Goal: Information Seeking & Learning: Learn about a topic

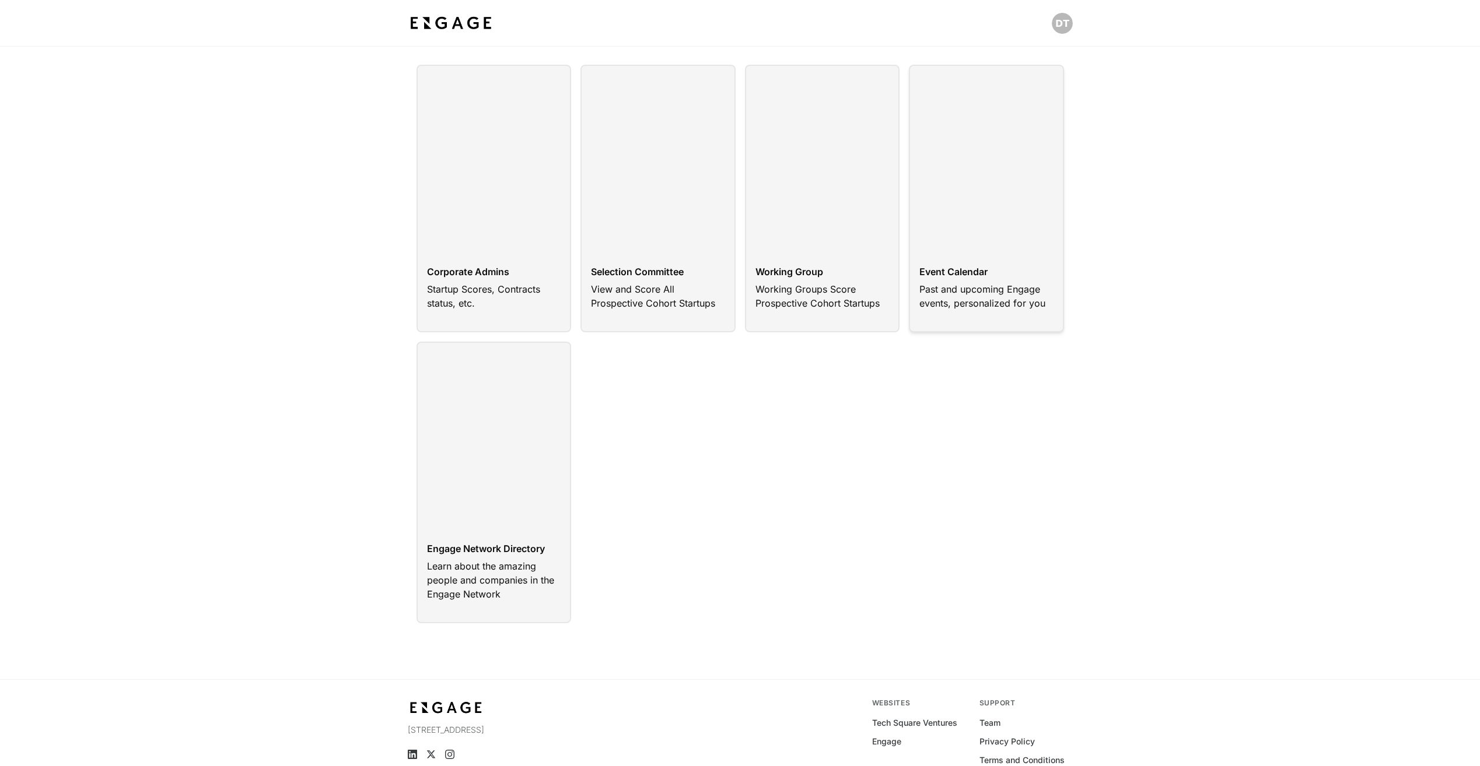
scroll to position [58, 0]
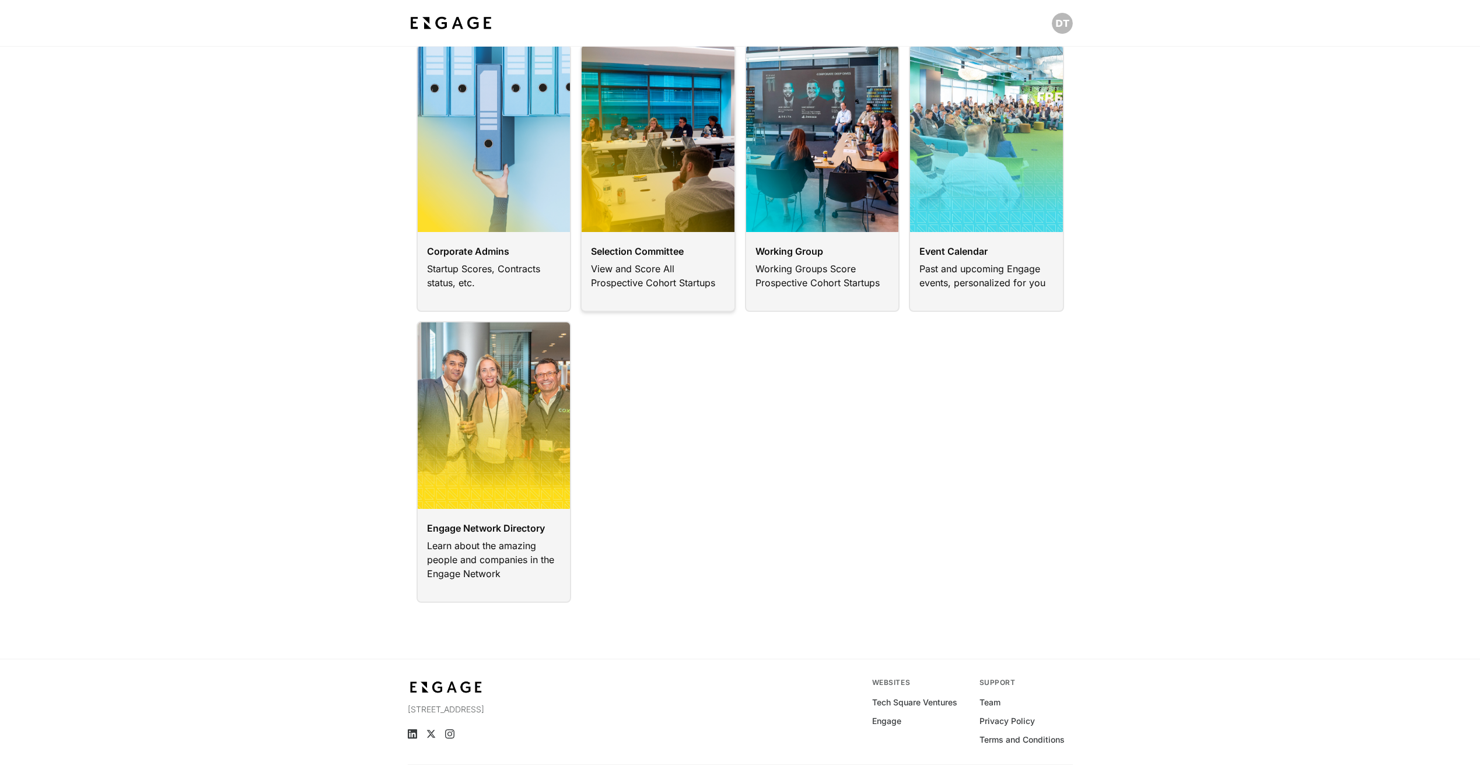
click at [650, 185] on link at bounding box center [657, 178] width 155 height 268
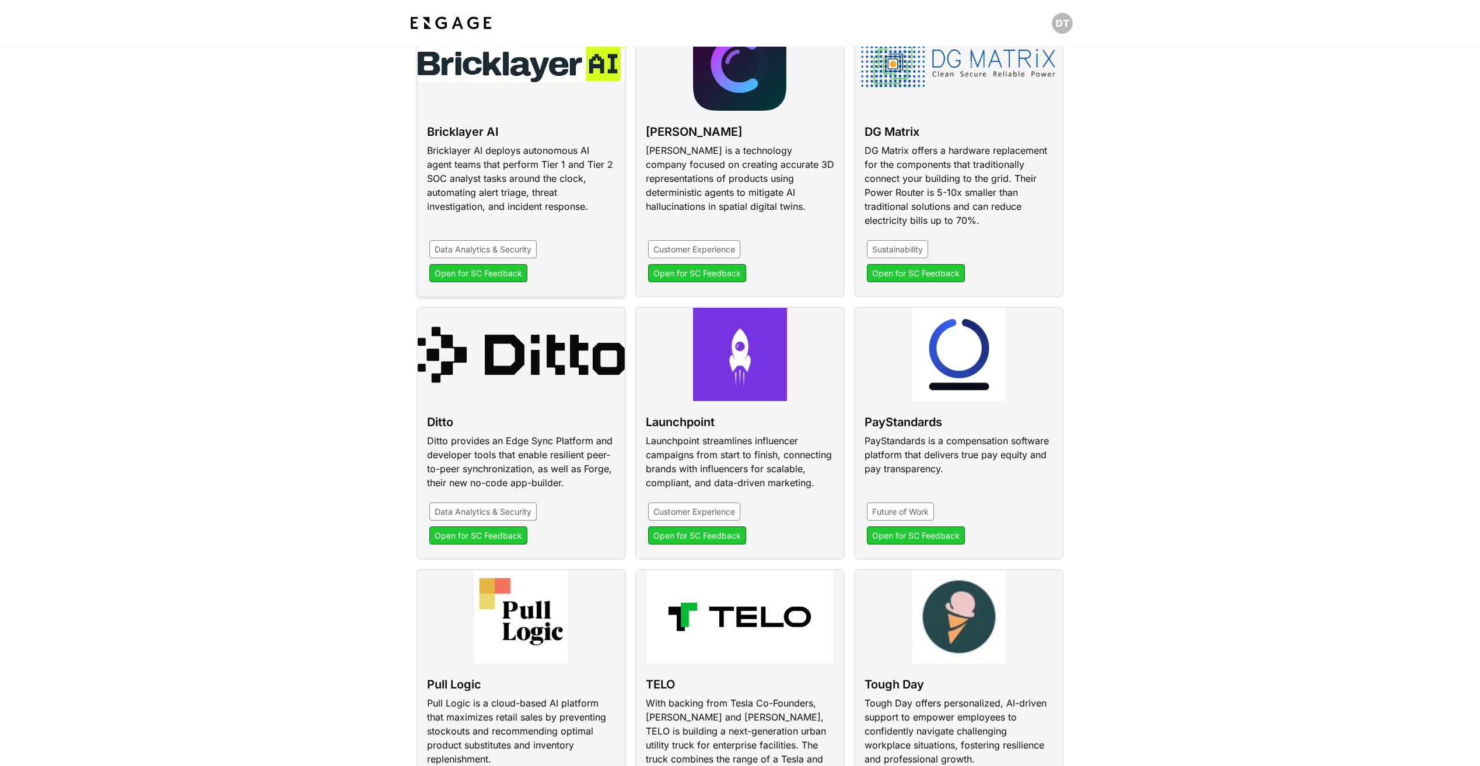
scroll to position [118, 0]
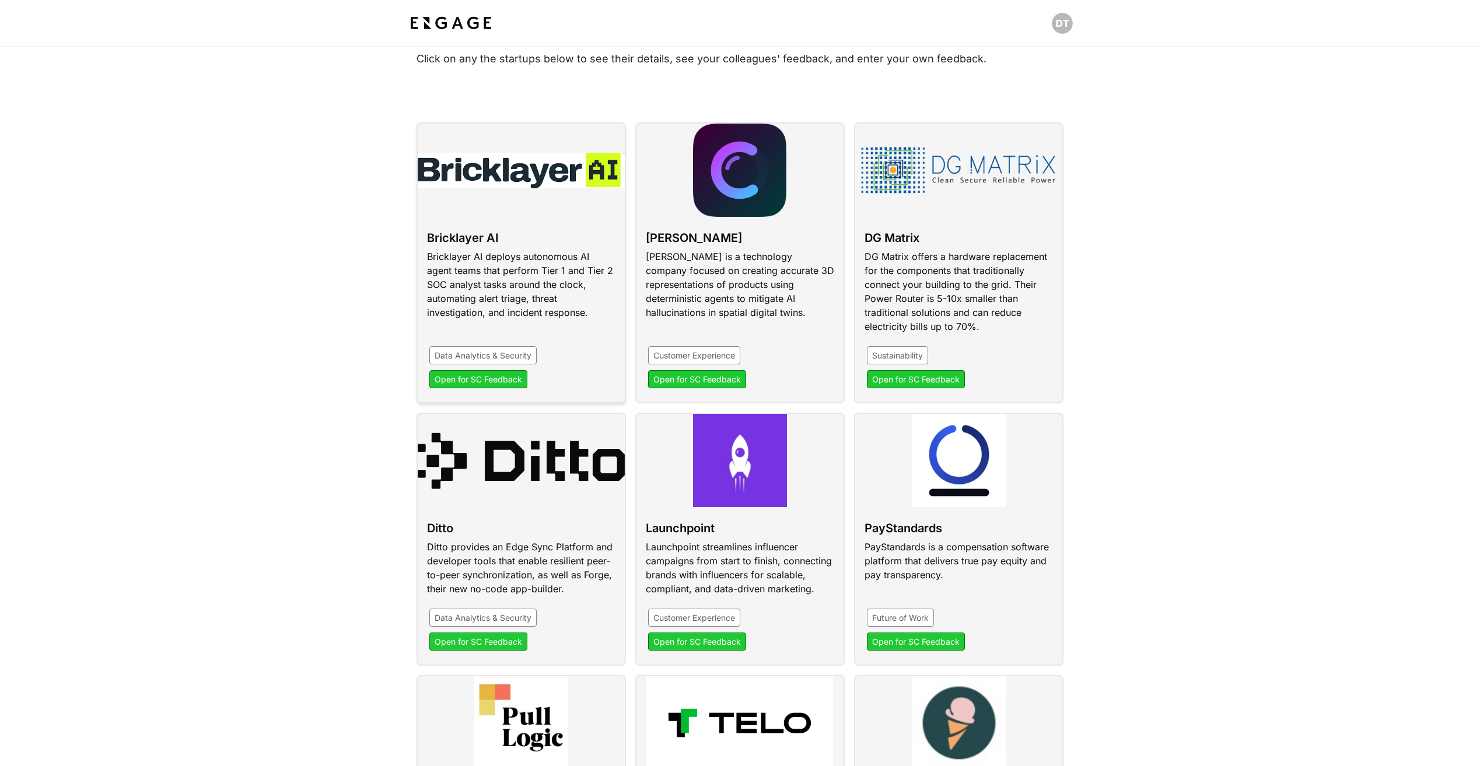
click at [525, 257] on link at bounding box center [520, 262] width 209 height 281
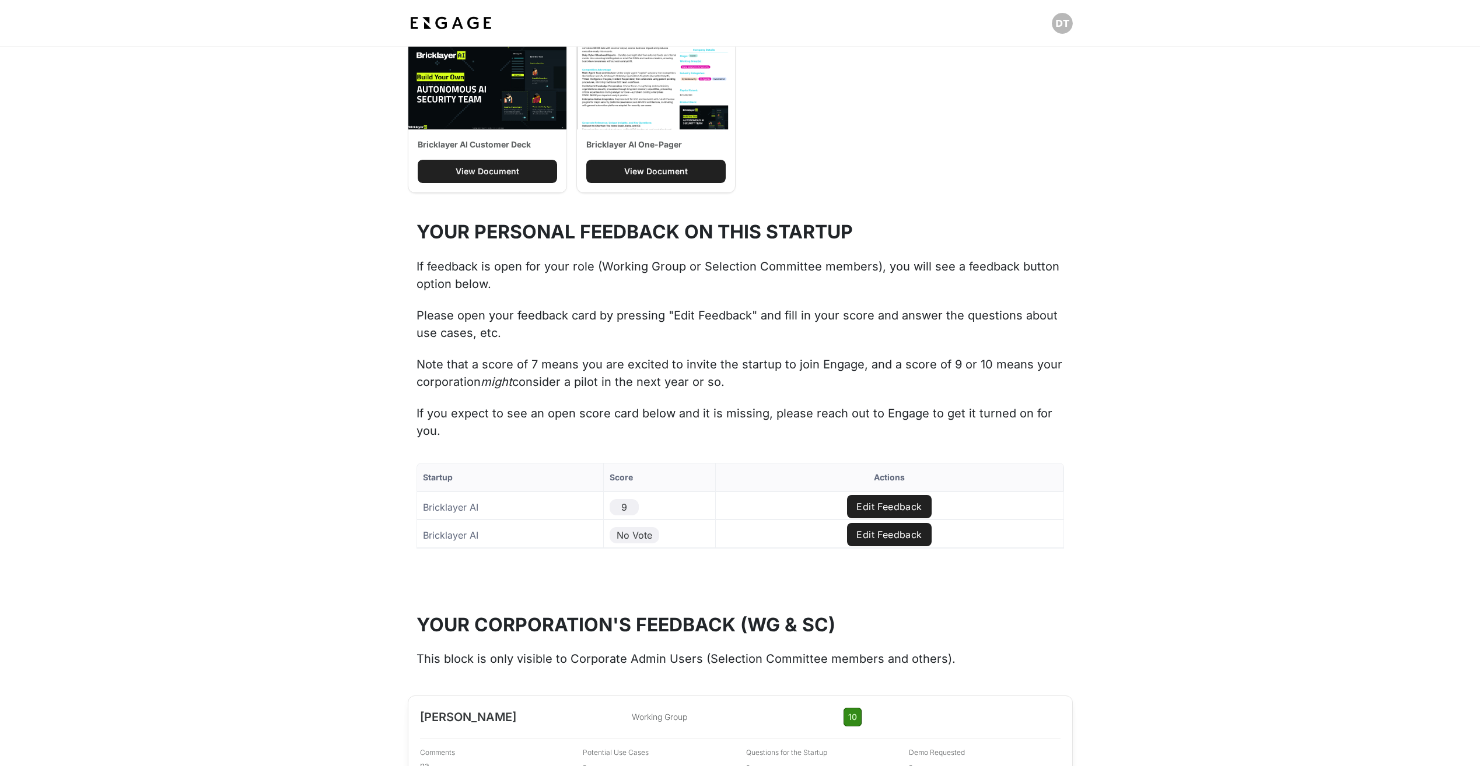
scroll to position [1166, 0]
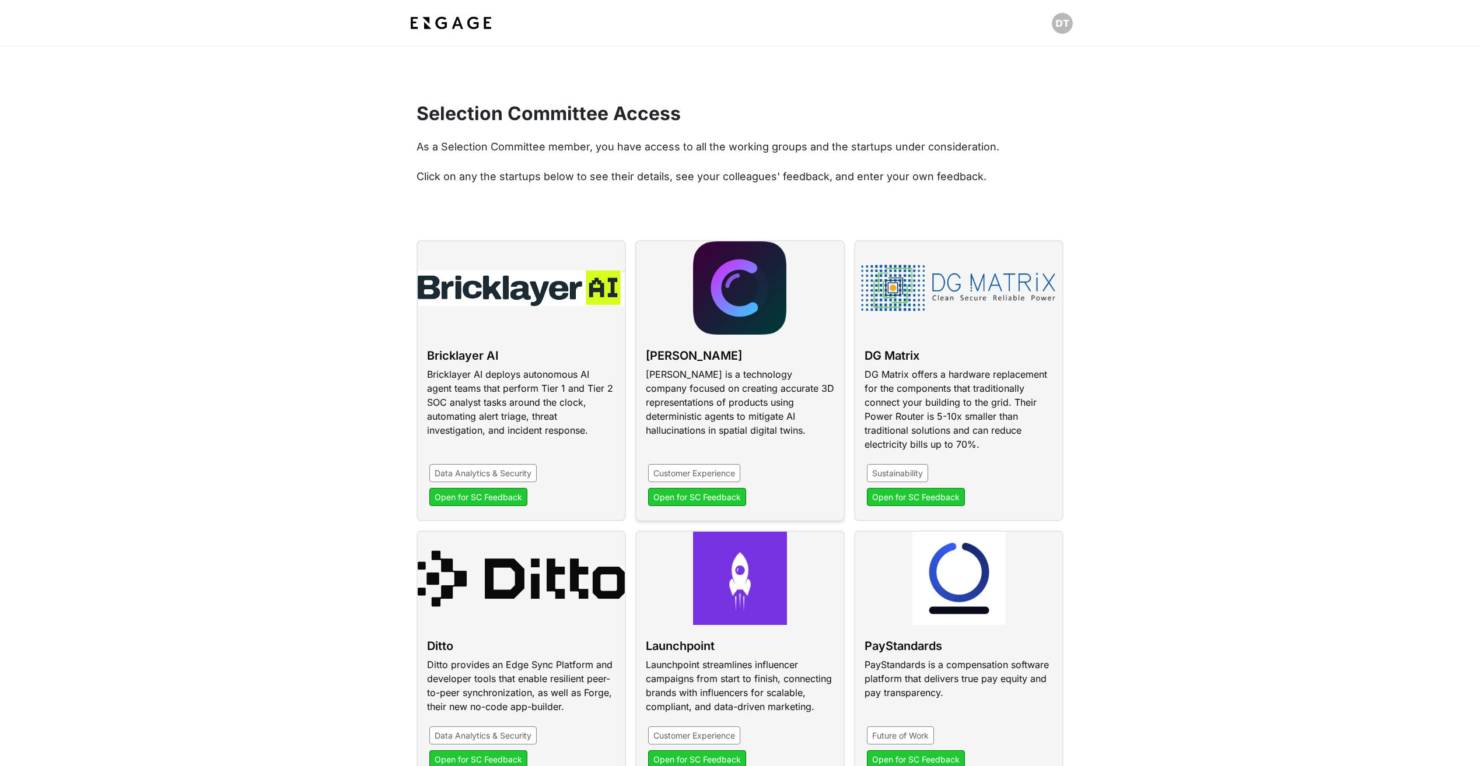
click at [753, 370] on link at bounding box center [739, 380] width 209 height 281
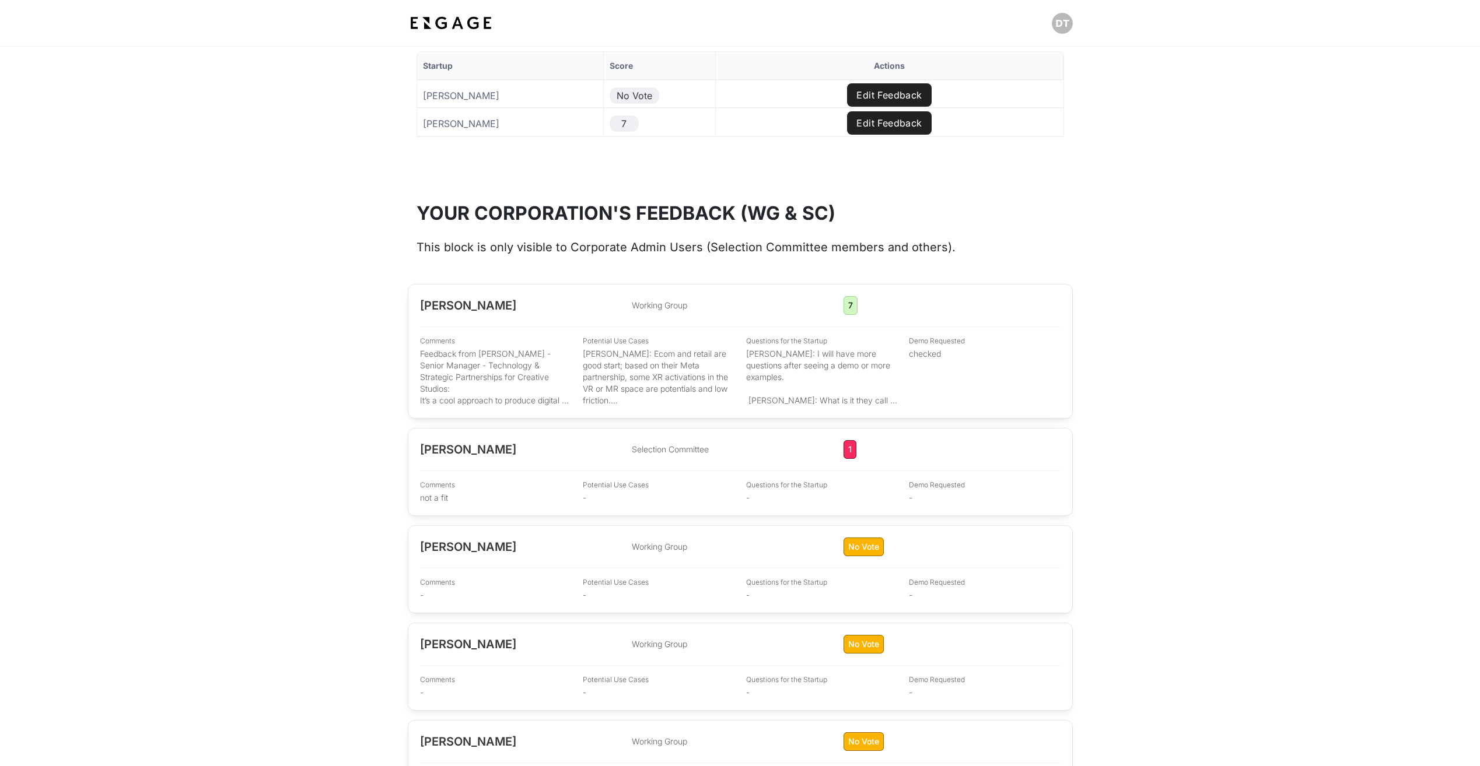
scroll to position [1341, 0]
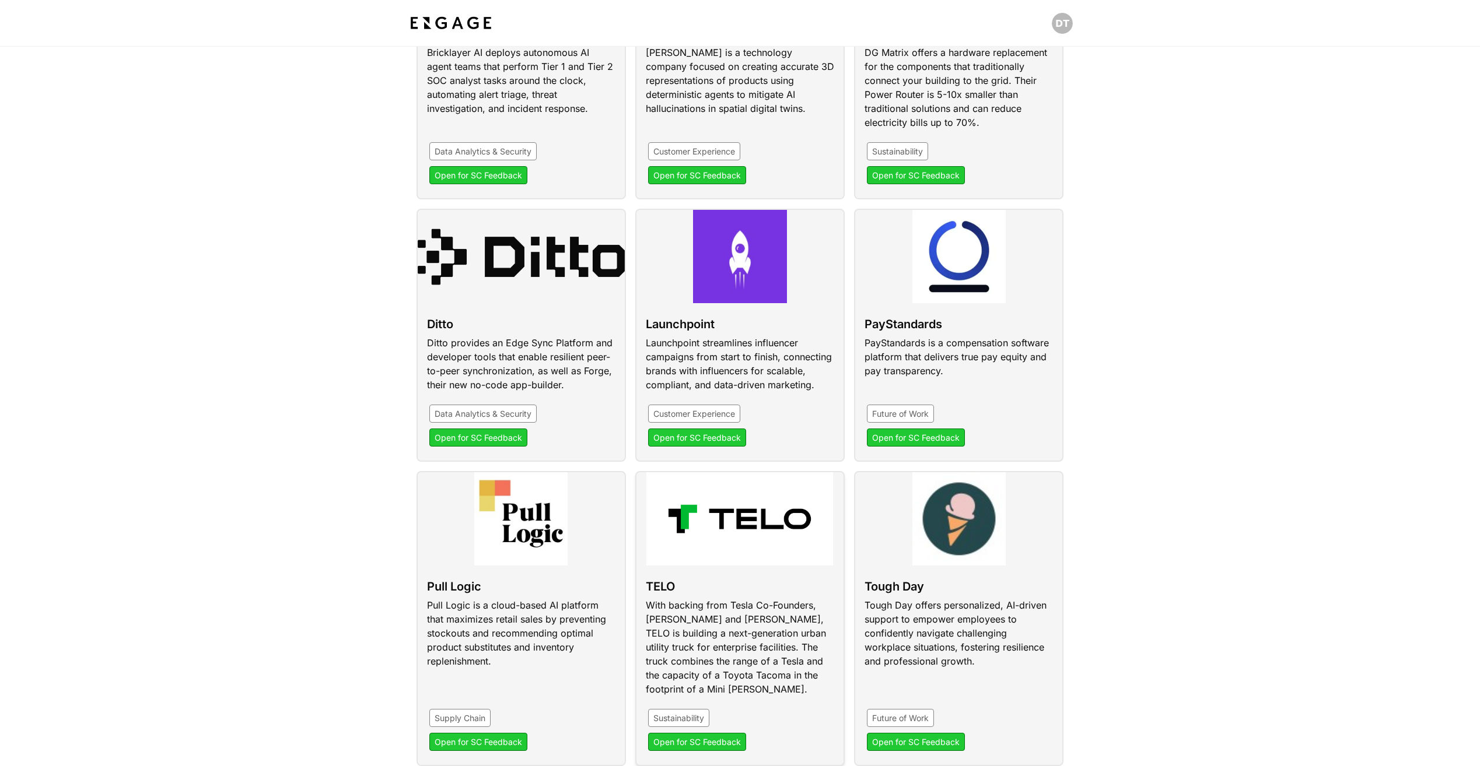
scroll to position [467, 0]
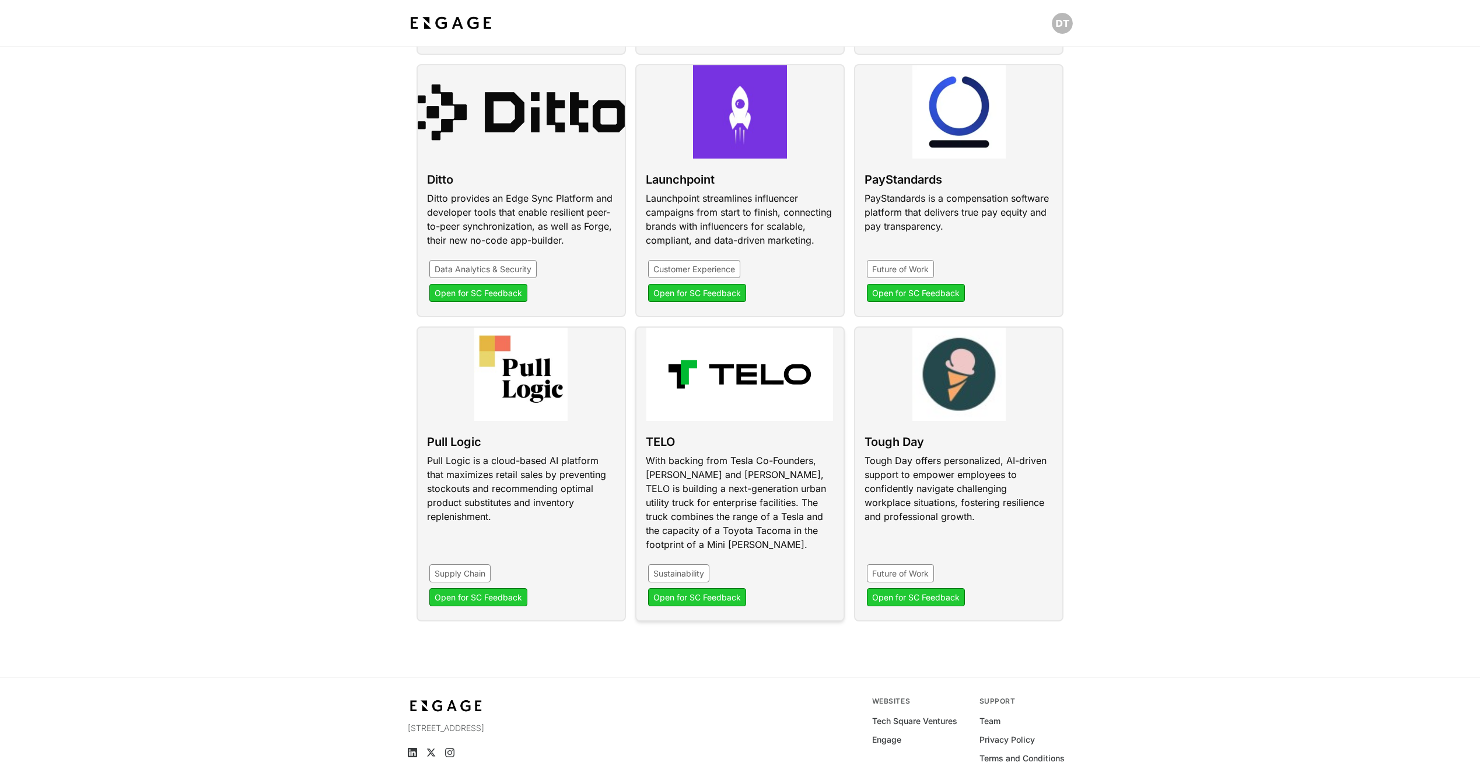
click at [725, 418] on link at bounding box center [739, 474] width 209 height 295
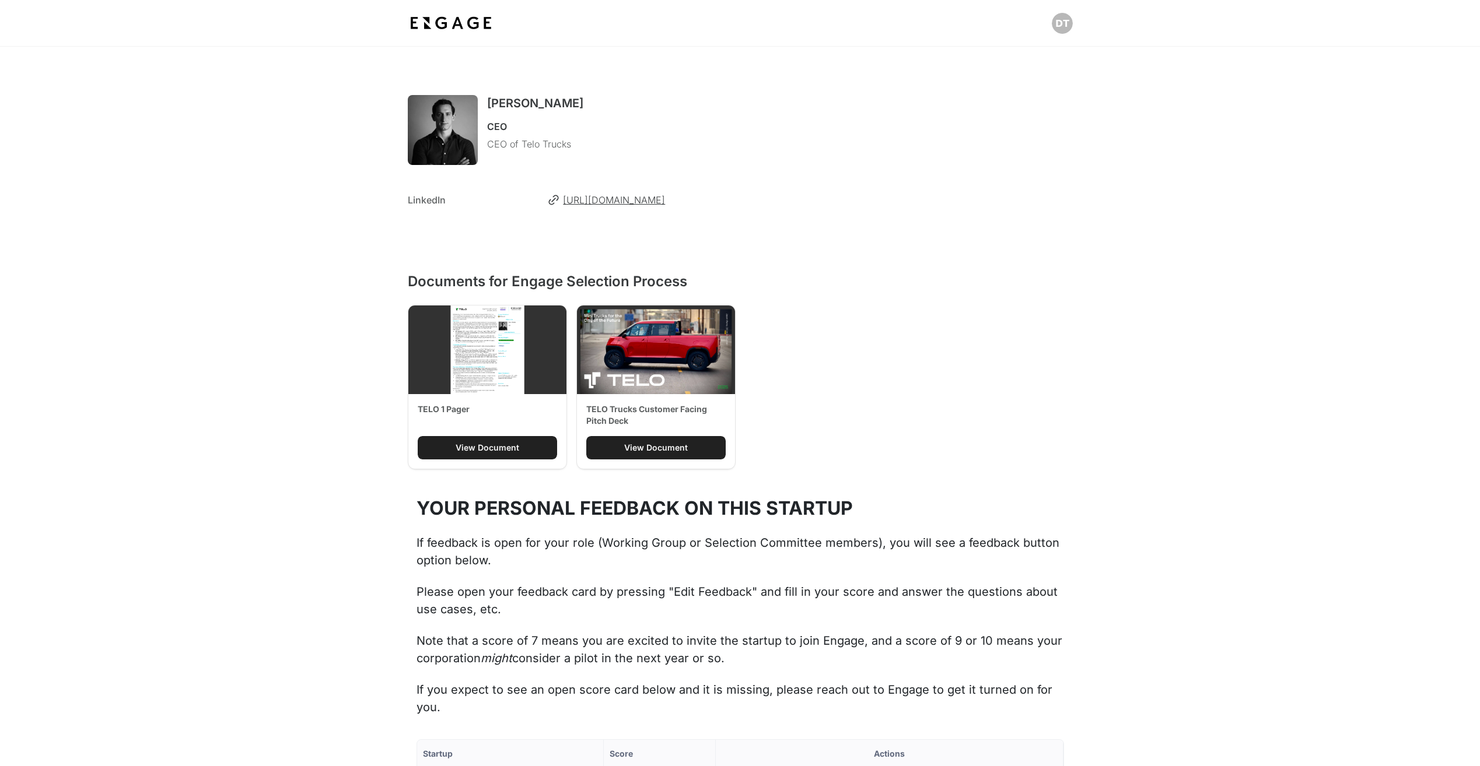
scroll to position [642, 0]
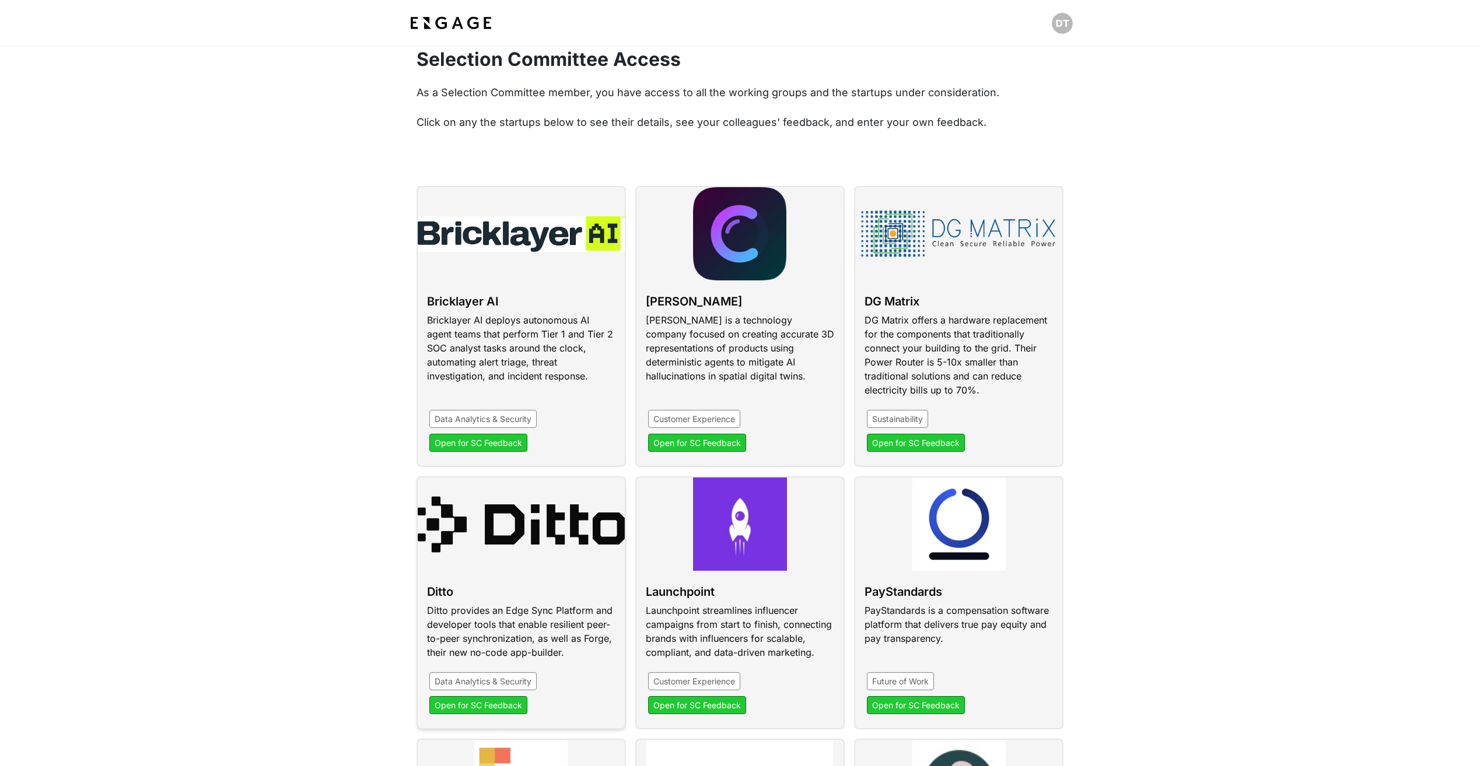
scroll to position [292, 0]
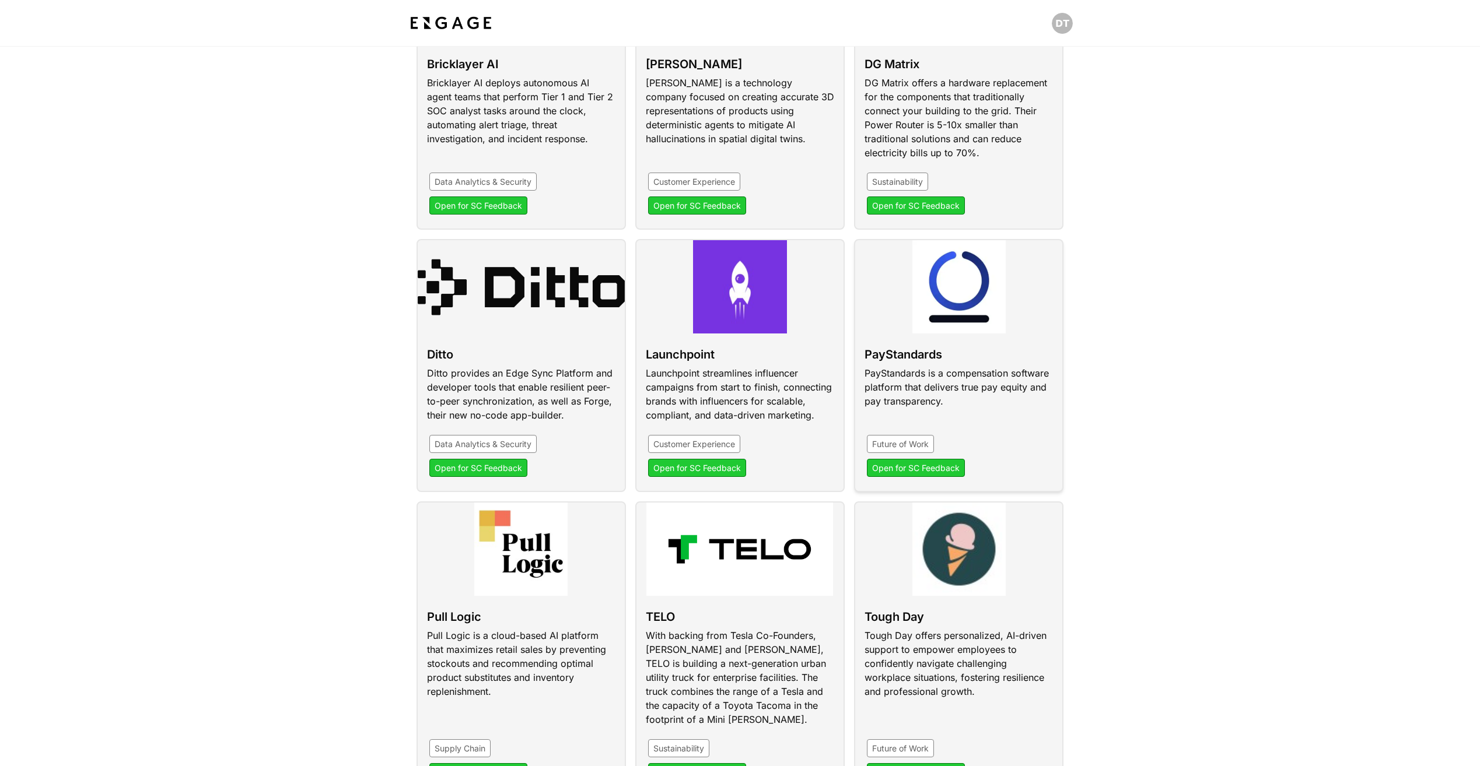
click at [888, 363] on link at bounding box center [958, 365] width 209 height 253
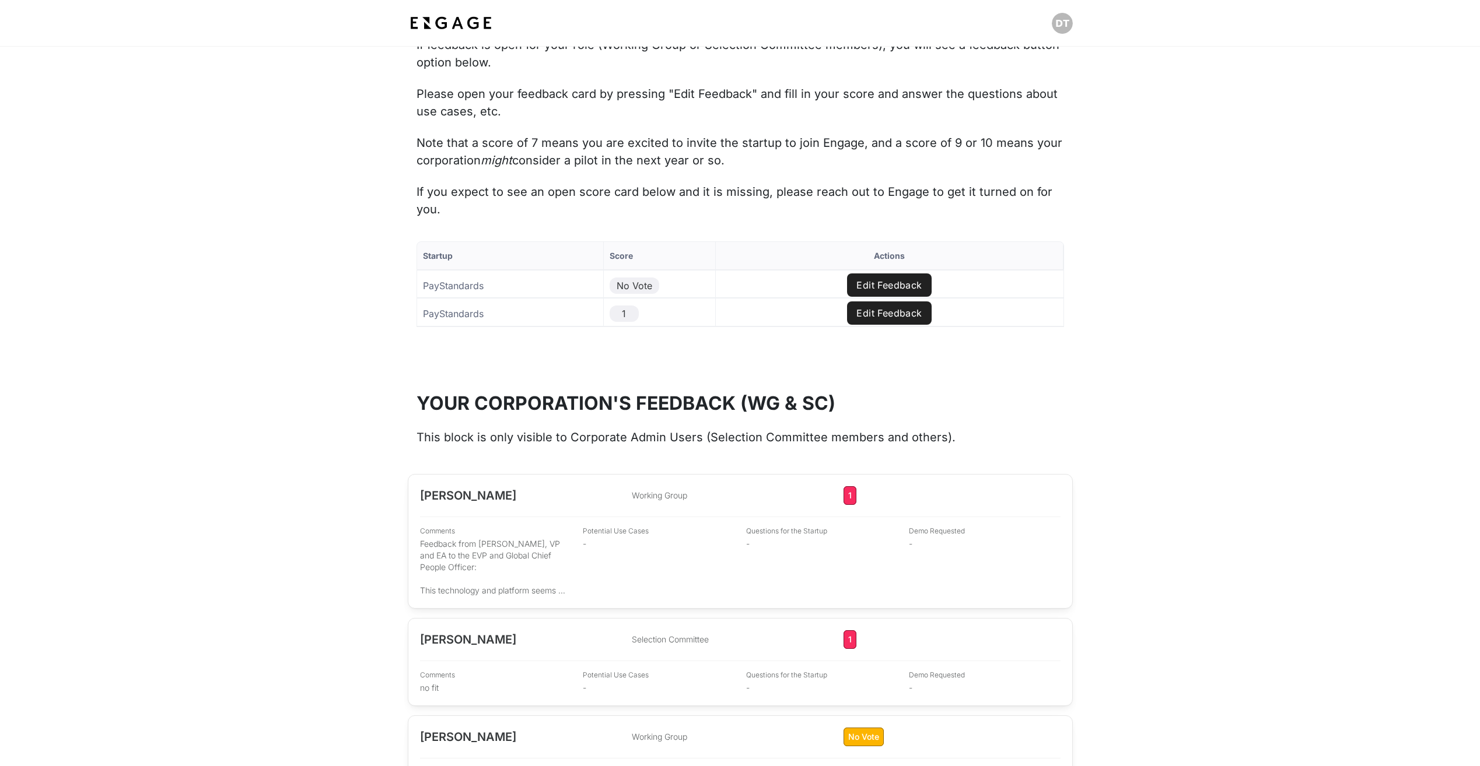
scroll to position [1283, 0]
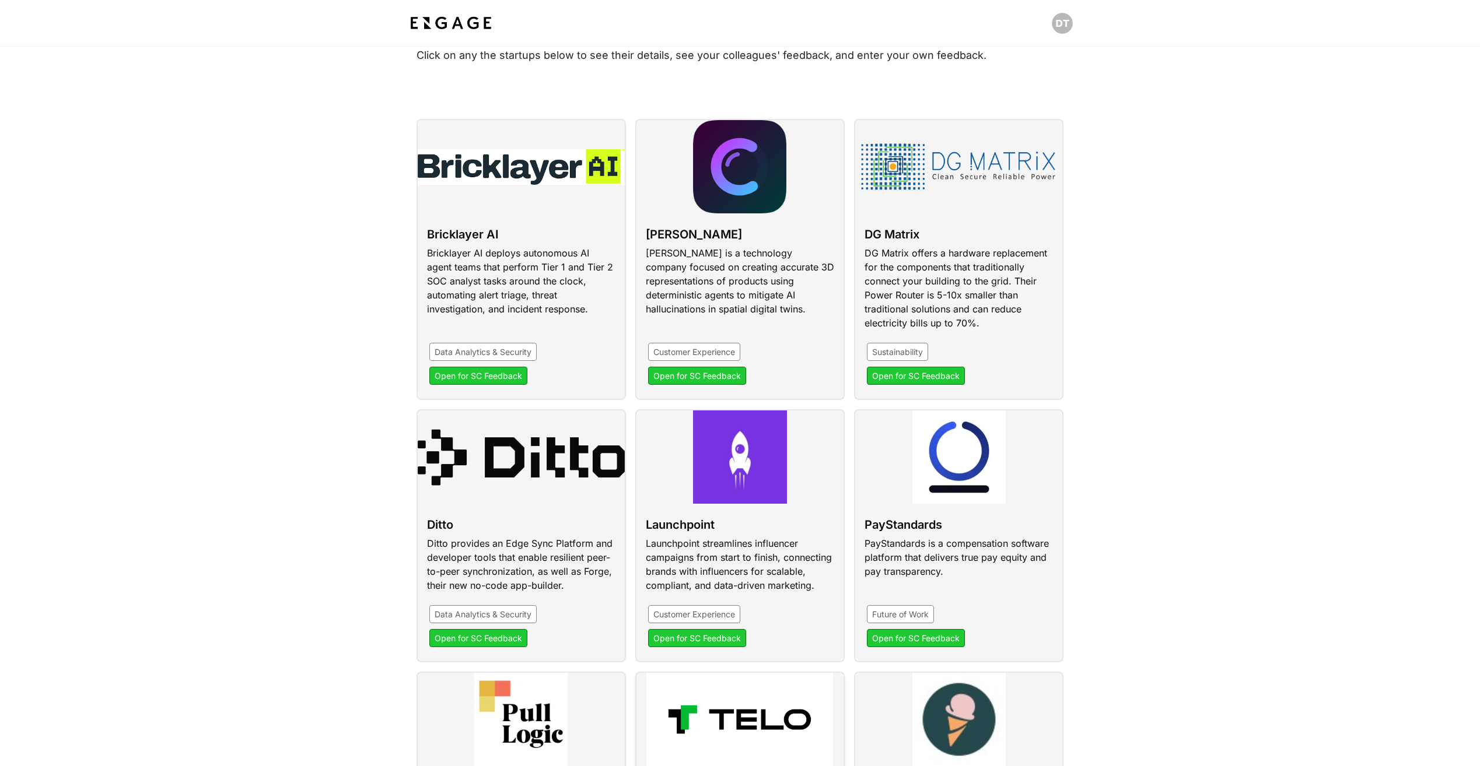
scroll to position [117, 0]
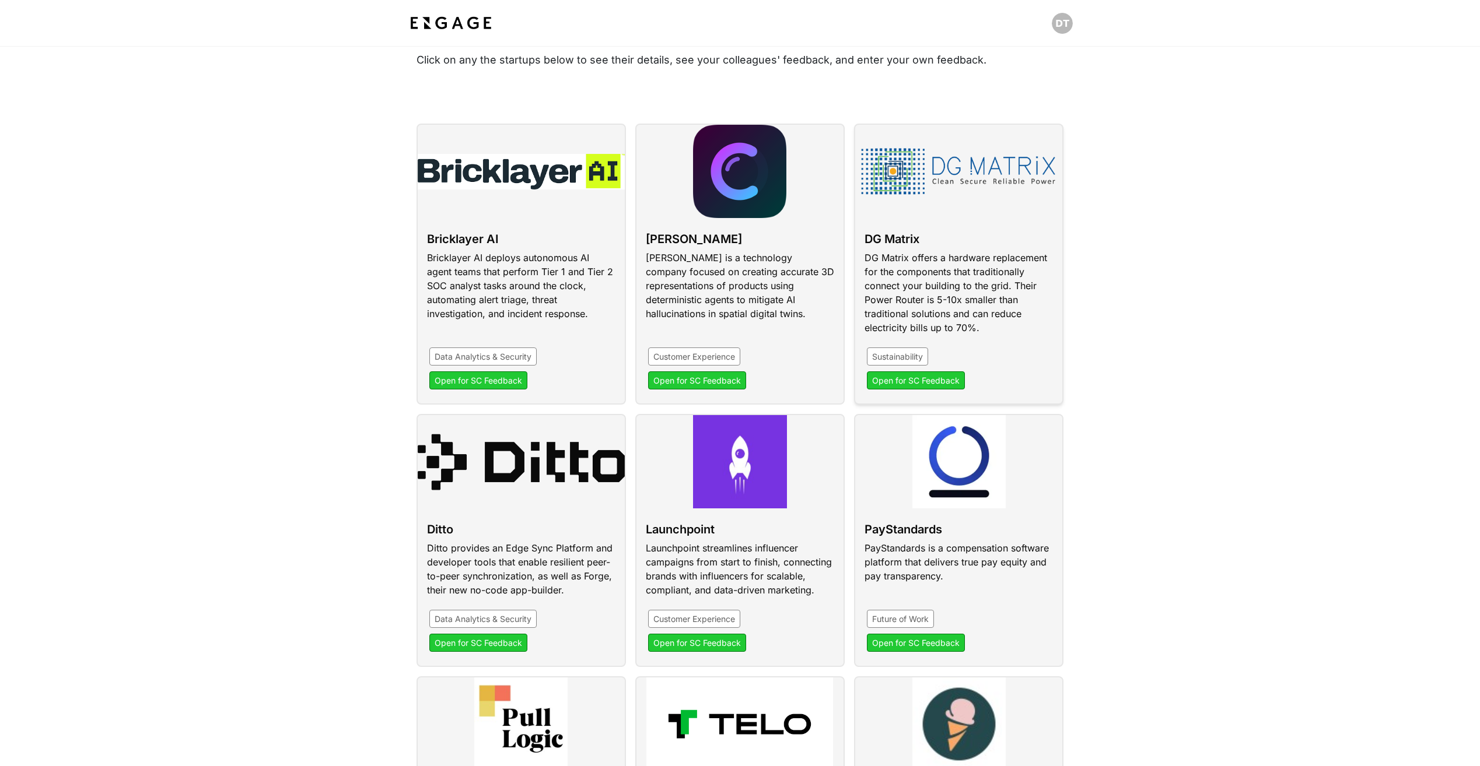
click at [966, 205] on link at bounding box center [958, 264] width 209 height 281
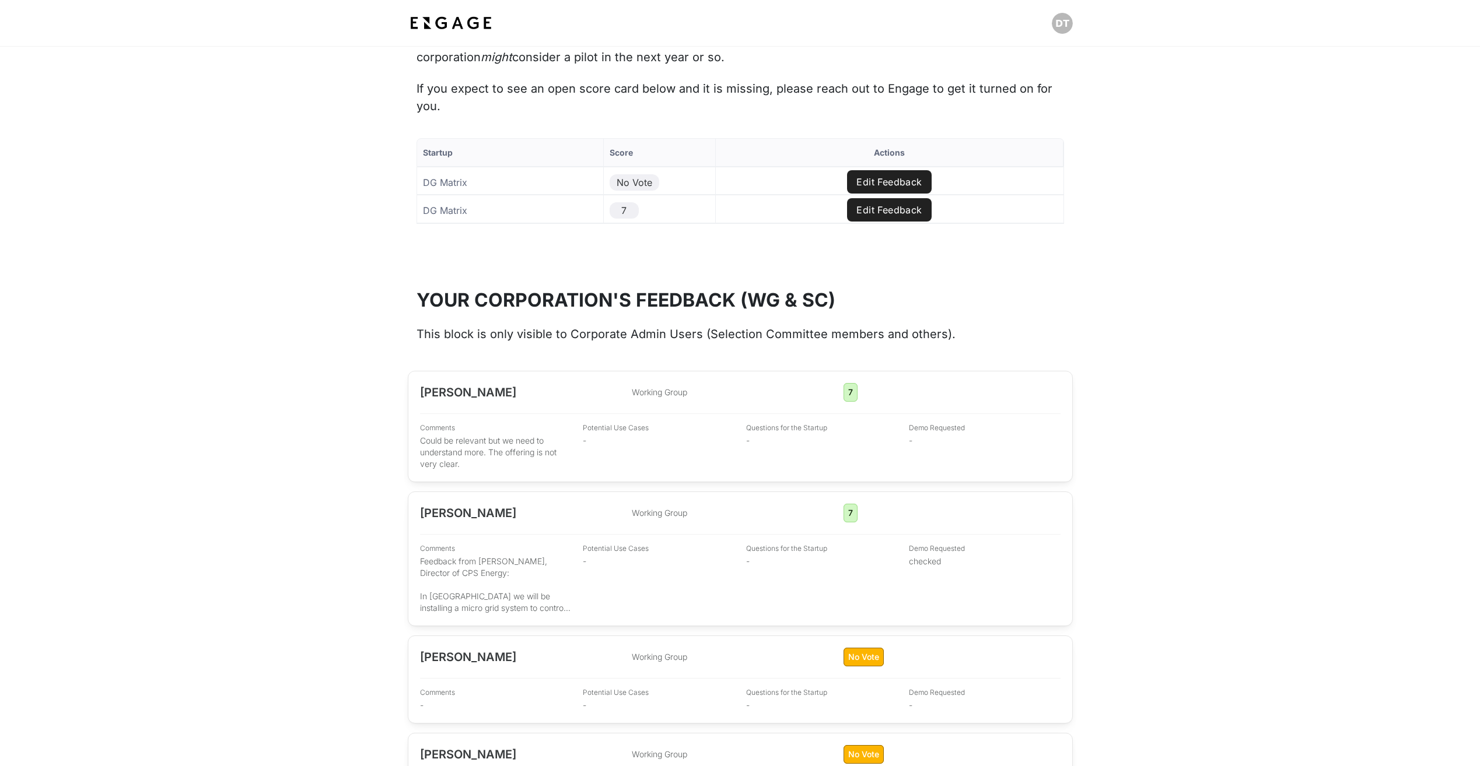
scroll to position [1633, 0]
